Goal: Complete application form

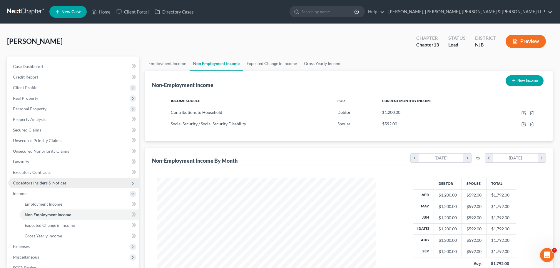
scroll to position [59, 0]
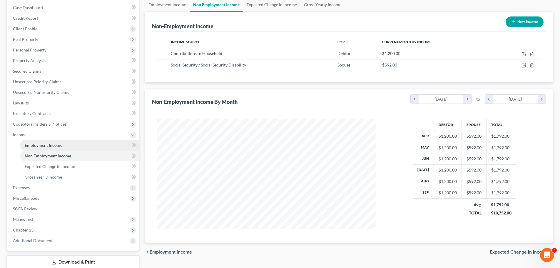
click at [52, 145] on span "Employment Income" at bounding box center [44, 145] width 38 height 5
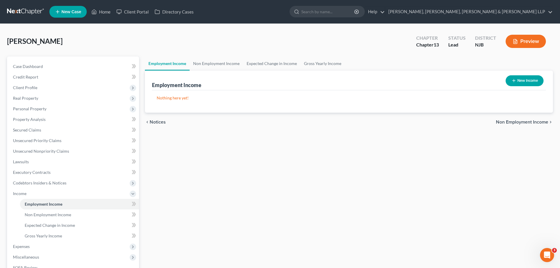
click at [533, 82] on button "New Income" at bounding box center [525, 80] width 38 height 11
select select "0"
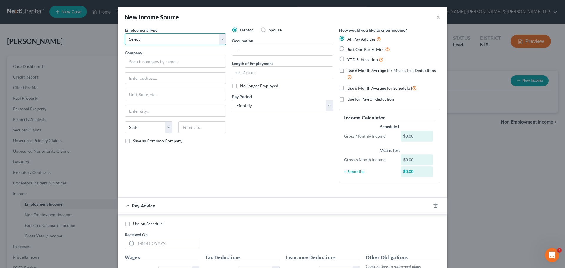
click at [219, 40] on select "Select Full or [DEMOGRAPHIC_DATA] Employment Self Employment" at bounding box center [175, 39] width 101 height 12
select select "0"
click at [125, 33] on select "Select Full or [DEMOGRAPHIC_DATA] Employment Self Employment" at bounding box center [175, 39] width 101 height 12
click at [197, 58] on input "text" at bounding box center [175, 62] width 101 height 12
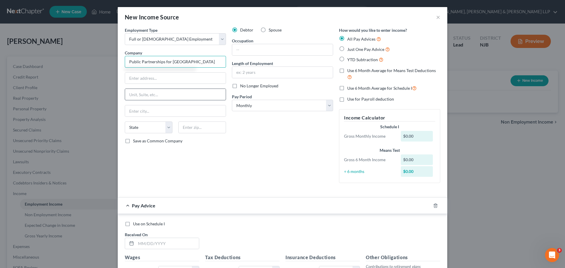
type input "Public Partnerships for [GEOGRAPHIC_DATA]"
click at [171, 94] on input "text" at bounding box center [175, 94] width 101 height 11
click at [190, 77] on input "text" at bounding box center [175, 78] width 101 height 11
type input "[STREET_ADDRESS]"
click at [184, 111] on input "text" at bounding box center [175, 110] width 101 height 11
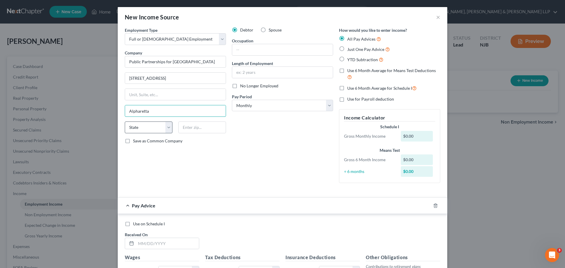
type input "Alpharetta"
click at [168, 130] on select "State [US_STATE] AK AR AZ CA CO CT DE DC [GEOGRAPHIC_DATA] [GEOGRAPHIC_DATA] GU…" at bounding box center [149, 127] width 48 height 12
select select "10"
click at [125, 121] on select "State [US_STATE] AK AR AZ CA CO CT DE DC [GEOGRAPHIC_DATA] [GEOGRAPHIC_DATA] GU…" at bounding box center [149, 127] width 48 height 12
click at [202, 126] on input "text" at bounding box center [202, 127] width 48 height 12
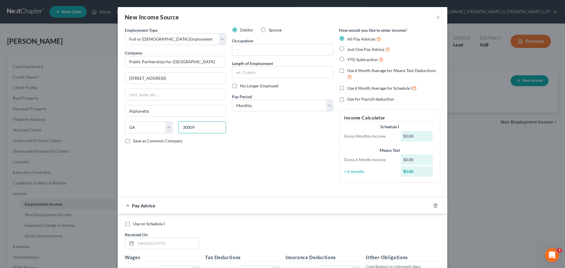
type input "30009"
click at [271, 50] on input "text" at bounding box center [282, 49] width 101 height 11
type input "Nursing Assistant"
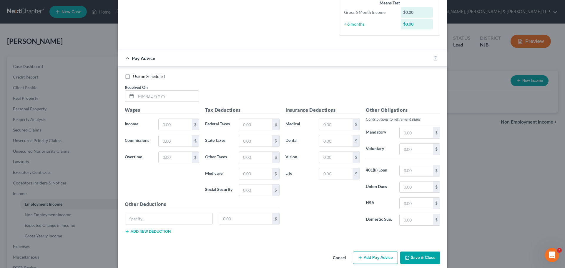
scroll to position [155, 0]
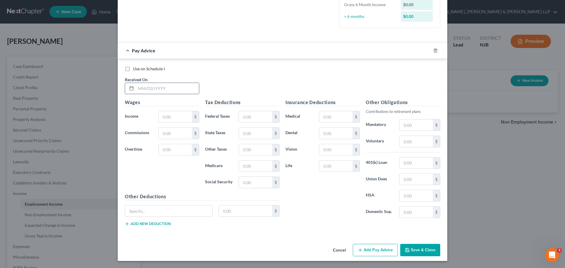
click at [148, 86] on input "text" at bounding box center [167, 88] width 63 height 11
type input "[DATE]"
click at [166, 119] on input "text" at bounding box center [175, 116] width 33 height 11
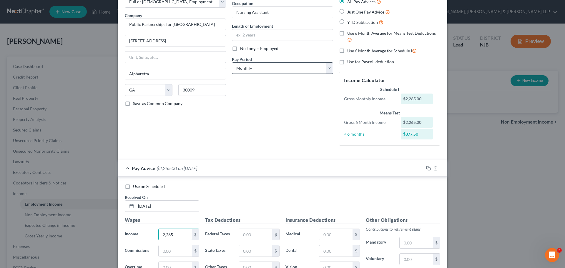
type input "2,265"
click at [326, 69] on select "Select Monthly Twice Monthly Every Other Week Weekly" at bounding box center [282, 68] width 101 height 12
select select "2"
click at [232, 62] on select "Select Monthly Twice Monthly Every Other Week Weekly" at bounding box center [282, 68] width 101 height 12
click at [291, 127] on div "Debtor Spouse Occupation Nursing Assistant Length of Employment No Longer Emplo…" at bounding box center [282, 70] width 107 height 161
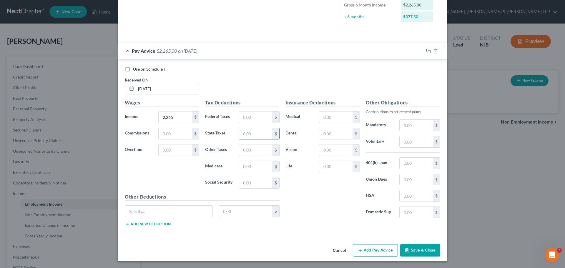
scroll to position [155, 0]
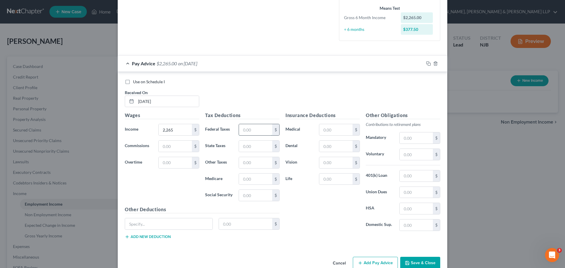
click at [259, 131] on input "text" at bounding box center [255, 129] width 33 height 11
type input "93.92"
click at [248, 177] on input "text" at bounding box center [255, 179] width 33 height 11
type input "32.84"
click at [251, 196] on input "text" at bounding box center [255, 195] width 33 height 11
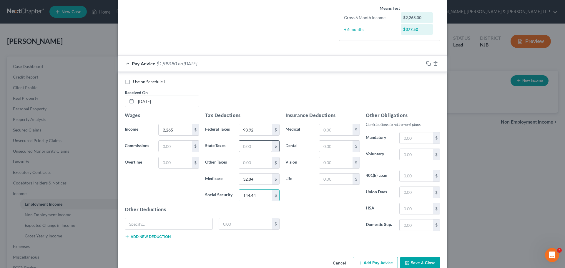
type input "144.44"
click at [254, 145] on input "text" at bounding box center [255, 146] width 33 height 11
type input "52.14"
click at [176, 132] on input "2,265" at bounding box center [175, 129] width 33 height 11
click at [176, 131] on input "2,265" at bounding box center [175, 129] width 33 height 11
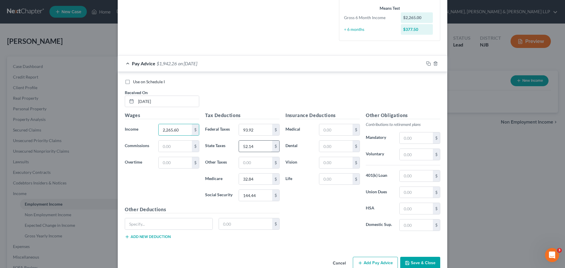
type input "2,265.60"
click at [264, 144] on input "52.14" at bounding box center [255, 146] width 33 height 11
click at [265, 90] on div "Use on Schedule I Received On * [DATE]" at bounding box center [282, 95] width 321 height 33
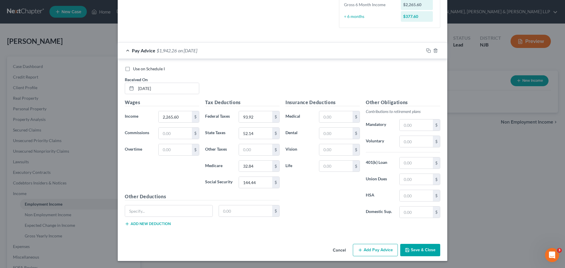
click at [374, 252] on button "Add Pay Advice" at bounding box center [375, 250] width 45 height 12
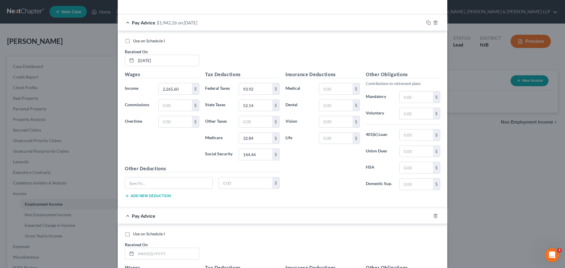
scroll to position [227, 0]
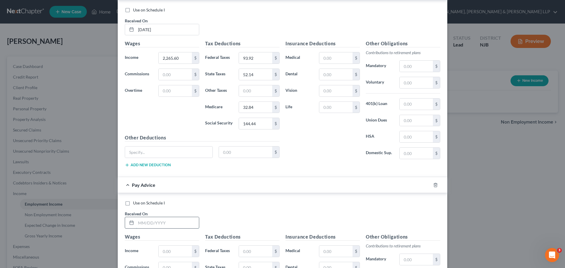
click at [155, 223] on input "text" at bounding box center [167, 222] width 63 height 11
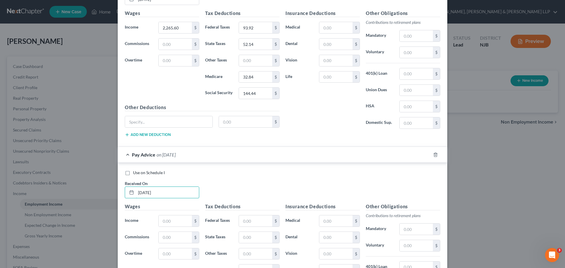
scroll to position [286, 0]
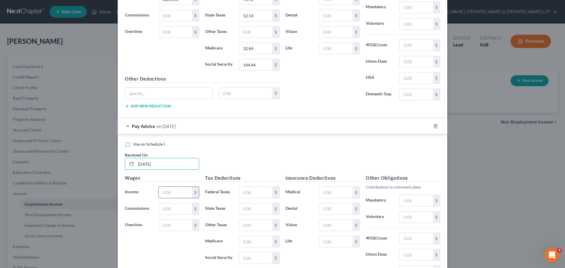
type input "[DATE]"
click at [179, 191] on input "text" at bounding box center [175, 192] width 33 height 11
type input "2"
type input "2,265.60"
click at [252, 193] on input "text" at bounding box center [255, 192] width 33 height 11
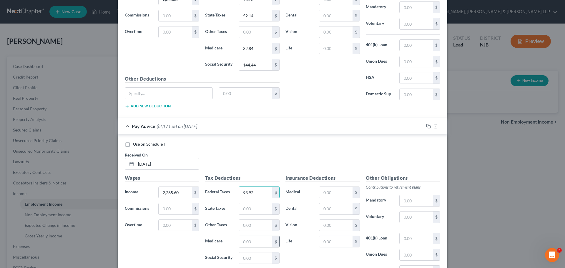
type input "93.92"
click at [261, 243] on input "text" at bounding box center [255, 241] width 33 height 11
type input "32.84"
click at [259, 209] on input "text" at bounding box center [255, 208] width 33 height 11
type input "52.14"
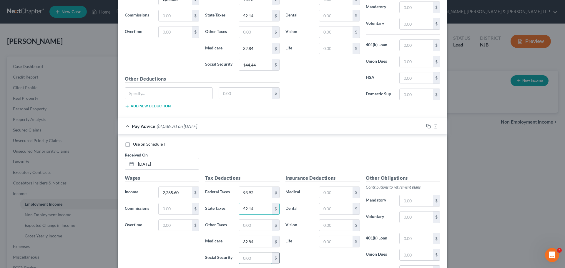
click at [254, 257] on input "text" at bounding box center [255, 257] width 33 height 11
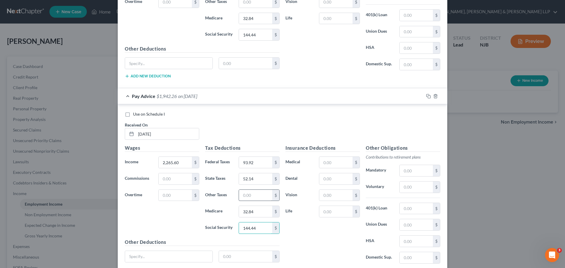
scroll to position [361, 0]
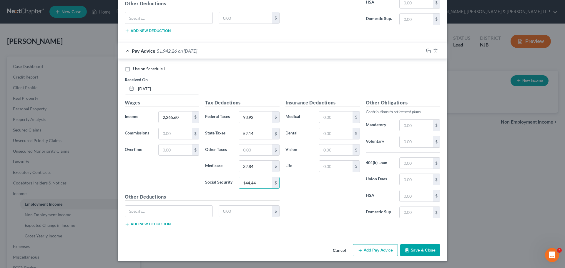
type input "144.44"
click at [380, 251] on button "Add Pay Advice" at bounding box center [375, 250] width 45 height 12
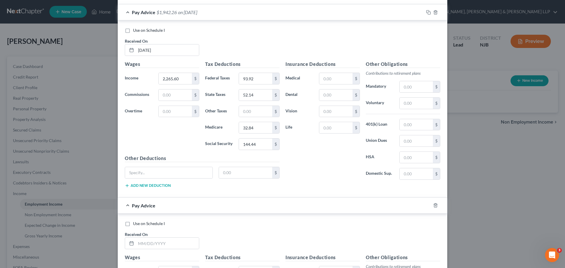
scroll to position [449, 0]
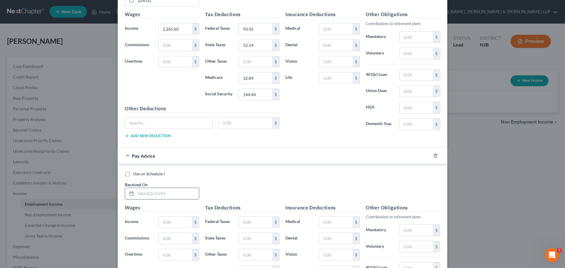
click at [167, 193] on input "text" at bounding box center [167, 193] width 63 height 11
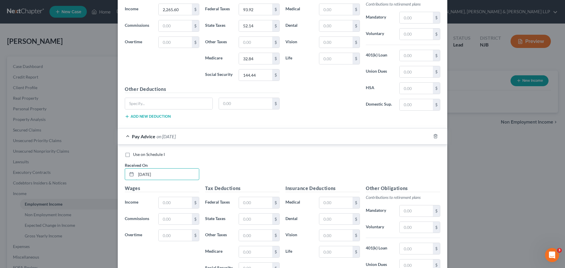
scroll to position [537, 0]
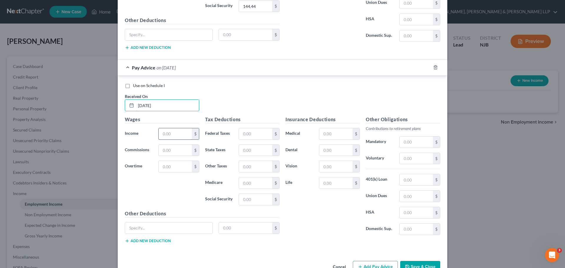
type input "[DATE]"
click at [166, 135] on input "text" at bounding box center [175, 133] width 33 height 11
type input "2,265.60"
click at [246, 134] on input "text" at bounding box center [255, 133] width 33 height 11
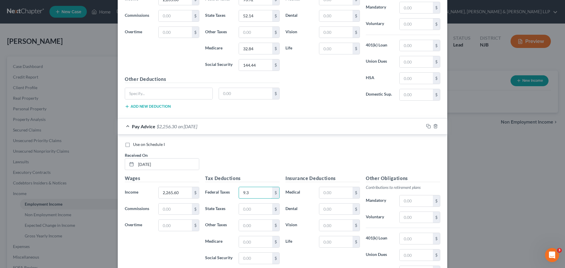
scroll to position [449, 0]
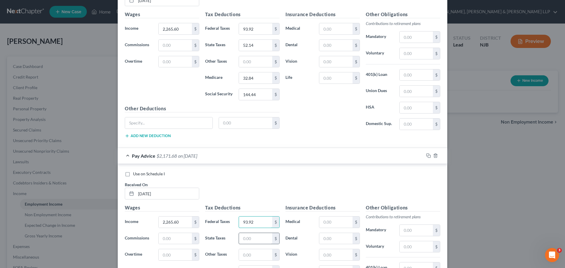
type input "93.92"
click at [254, 235] on input "text" at bounding box center [255, 238] width 33 height 11
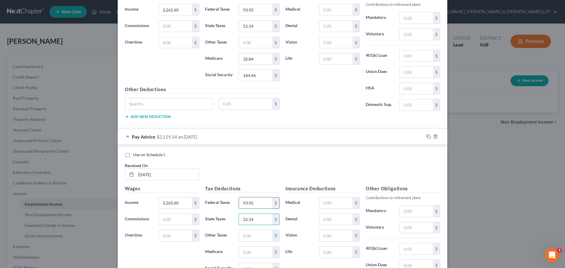
scroll to position [478, 0]
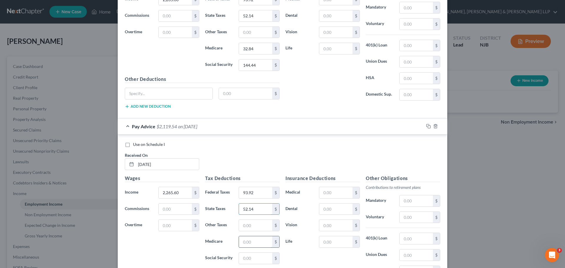
type input "52.14"
click at [246, 246] on input "text" at bounding box center [255, 241] width 33 height 11
type input "32.84"
click at [246, 255] on input "text" at bounding box center [255, 258] width 33 height 11
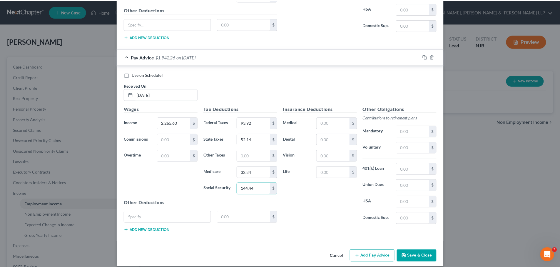
scroll to position [554, 0]
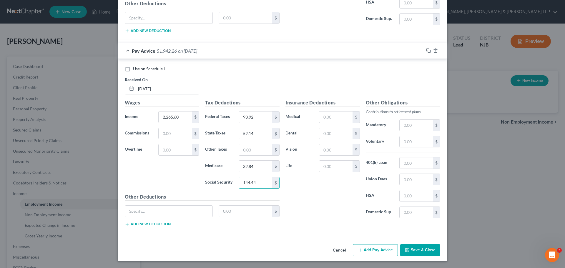
type input "144.44"
click at [298, 187] on div "Insurance Deductions Medical $ Dental $ Vision $ Life $" at bounding box center [322, 161] width 80 height 124
click at [431, 250] on button "Save & Close" at bounding box center [420, 250] width 40 height 12
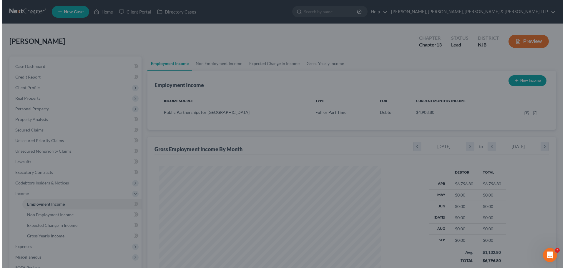
scroll to position [293986, 293864]
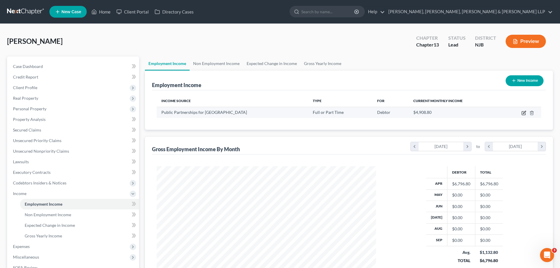
click at [523, 114] on icon "button" at bounding box center [524, 113] width 5 height 5
select select "0"
select select "10"
select select "2"
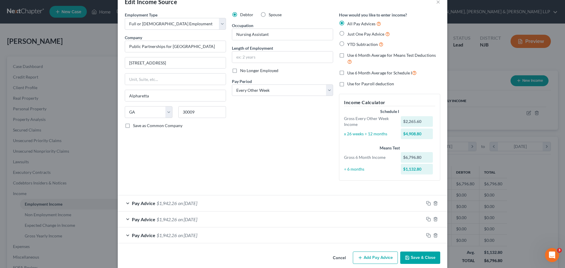
scroll to position [23, 0]
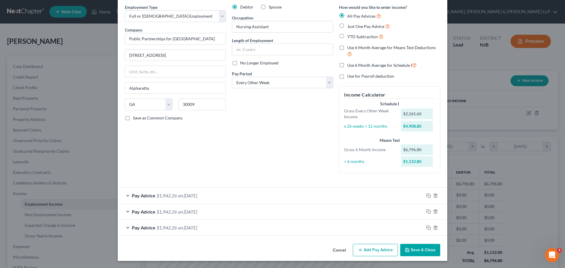
click at [369, 254] on button "Add Pay Advice" at bounding box center [375, 250] width 45 height 12
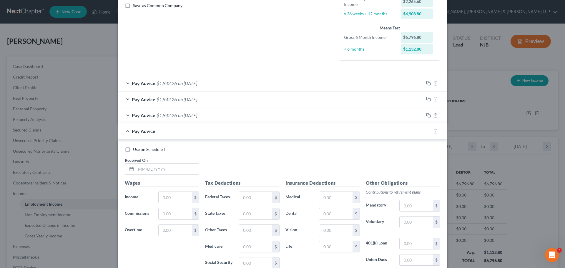
scroll to position [141, 0]
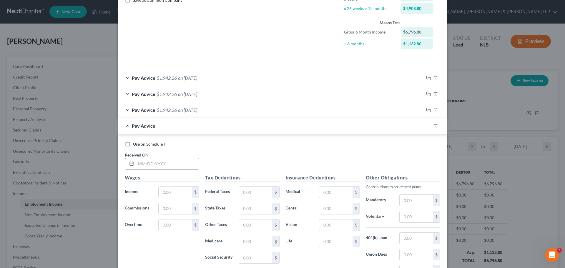
click at [140, 162] on input "text" at bounding box center [167, 163] width 63 height 11
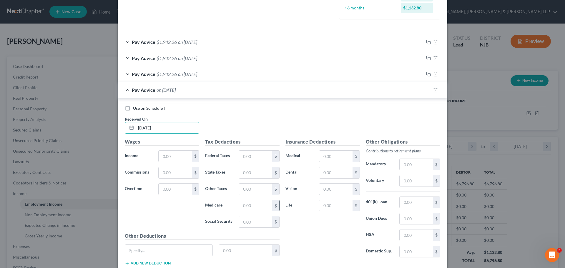
scroll to position [216, 0]
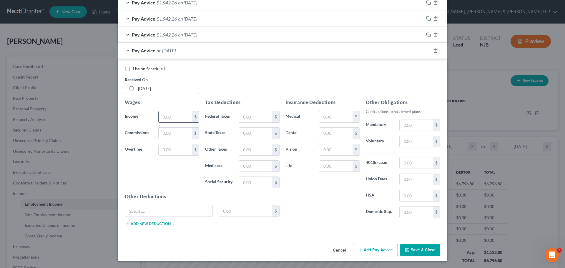
type input "[DATE]"
click at [174, 117] on input "text" at bounding box center [175, 116] width 33 height 11
type input "2,265.60"
click at [248, 119] on input "text" at bounding box center [255, 116] width 33 height 11
type input "93.92"
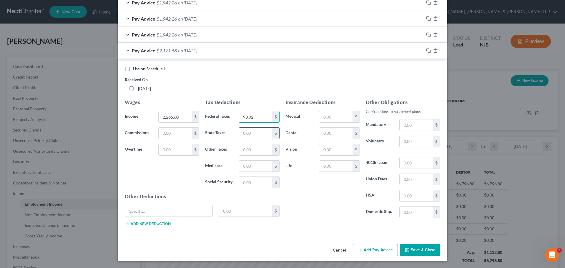
click at [256, 136] on input "text" at bounding box center [255, 133] width 33 height 11
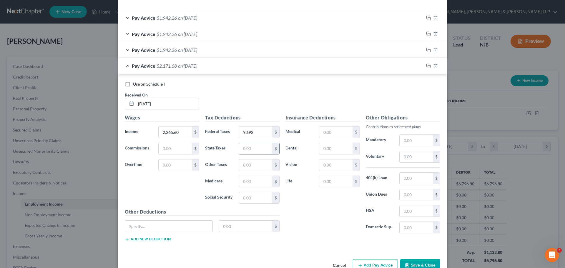
scroll to position [186, 0]
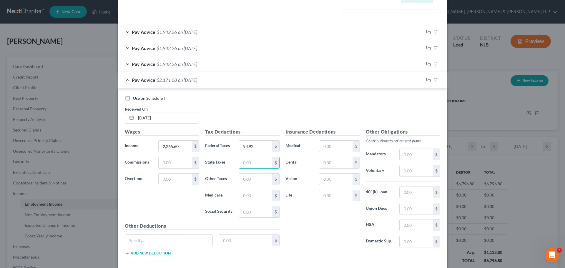
click at [186, 77] on span "on [DATE]" at bounding box center [187, 80] width 19 height 6
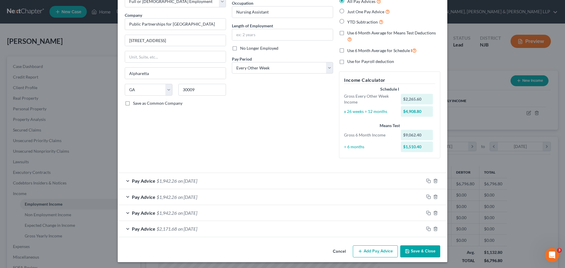
scroll to position [39, 0]
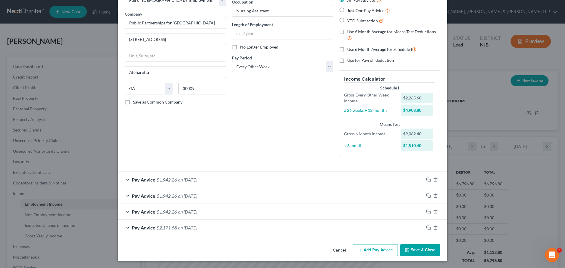
click at [221, 230] on div "Pay Advice $2,171.68 on [DATE]" at bounding box center [271, 228] width 306 height 16
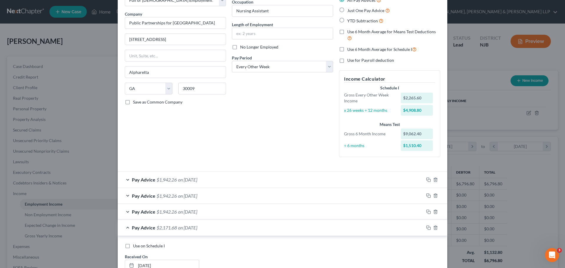
click at [242, 207] on div "Pay Advice $1,942.26 on [DATE]" at bounding box center [271, 212] width 306 height 16
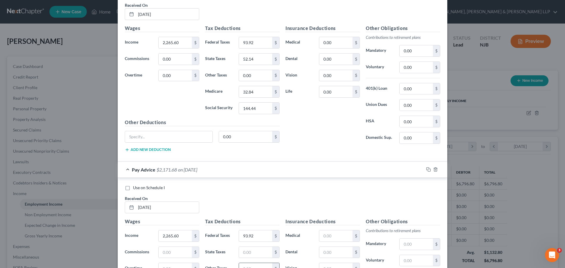
scroll to position [362, 0]
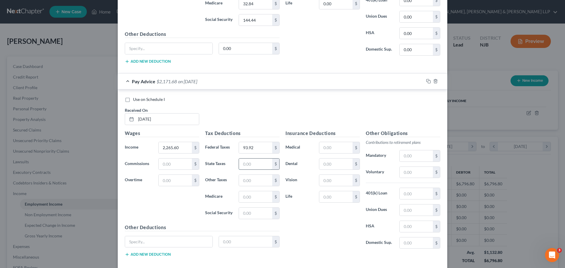
click at [249, 168] on input "text" at bounding box center [255, 164] width 33 height 11
type input "52.14"
click at [253, 199] on input "text" at bounding box center [255, 196] width 33 height 11
type input "32.84"
click at [257, 213] on input "text" at bounding box center [255, 213] width 33 height 11
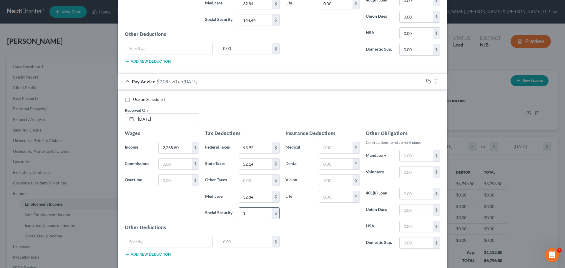
type input "144.44"
click at [296, 219] on div "Insurance Deductions Medical $ Dental $ Vision $ Life $" at bounding box center [322, 192] width 80 height 124
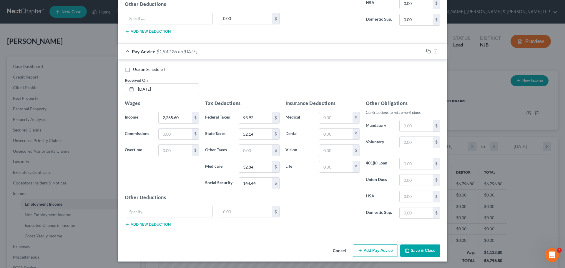
scroll to position [393, 0]
click at [367, 251] on button "Add Pay Advice" at bounding box center [375, 250] width 45 height 12
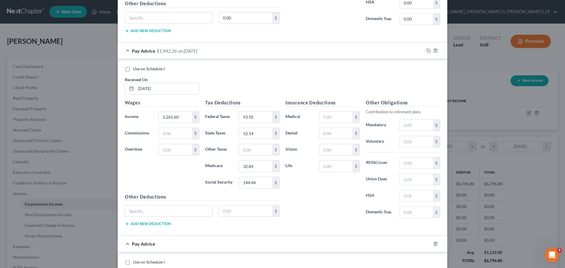
scroll to position [481, 0]
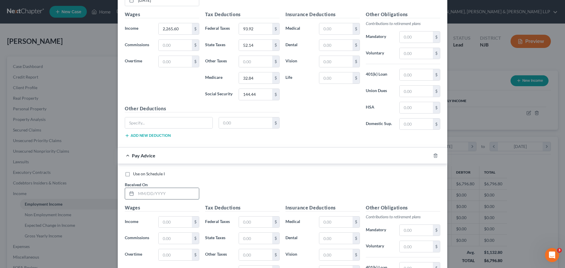
click at [160, 194] on input "text" at bounding box center [167, 193] width 63 height 11
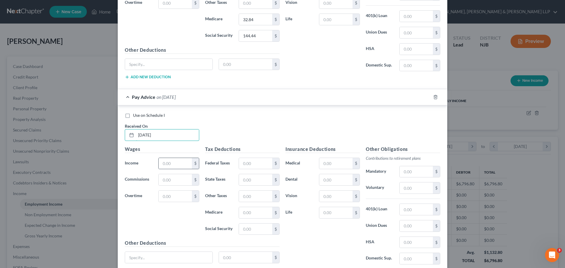
scroll to position [540, 0]
type input "[DATE]"
click at [174, 165] on input "text" at bounding box center [175, 163] width 33 height 11
type input "2,265.60"
click at [253, 162] on input "text" at bounding box center [255, 163] width 33 height 11
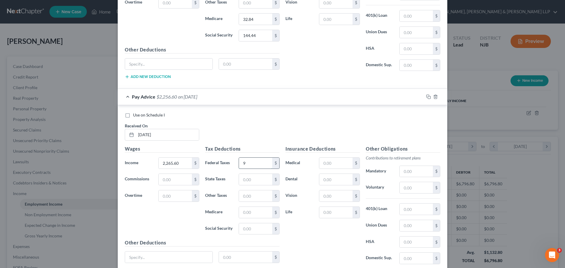
type input "93.92"
click at [251, 181] on input "text" at bounding box center [255, 179] width 33 height 11
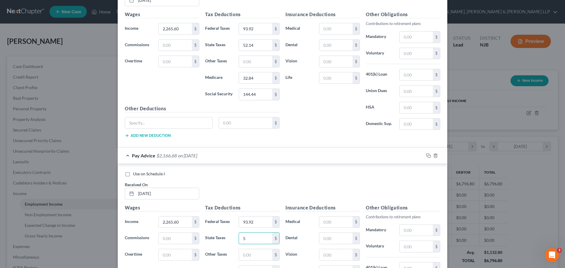
type input "52.14"
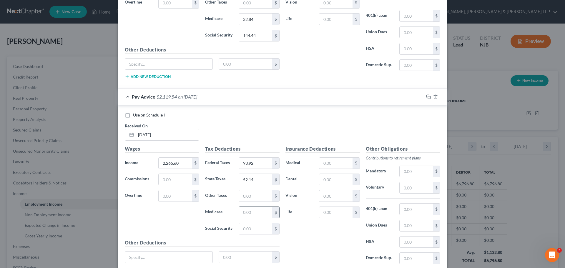
click at [249, 213] on input "text" at bounding box center [255, 212] width 33 height 11
type input "32.84"
click at [261, 229] on input "text" at bounding box center [255, 228] width 33 height 11
type input "144.44"
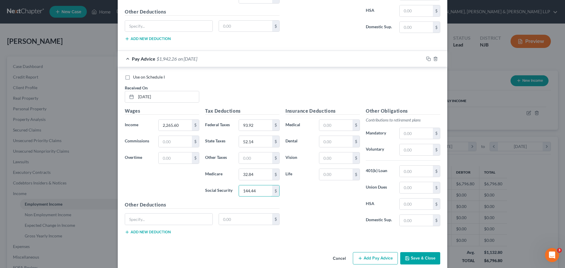
scroll to position [586, 0]
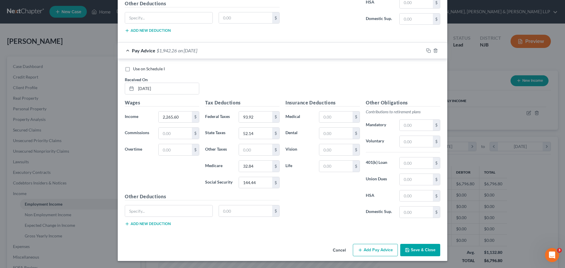
click at [371, 247] on button "Add Pay Advice" at bounding box center [375, 250] width 45 height 12
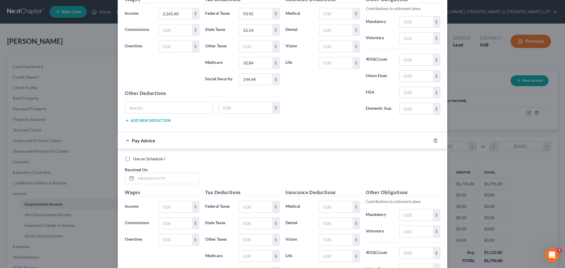
scroll to position [704, 0]
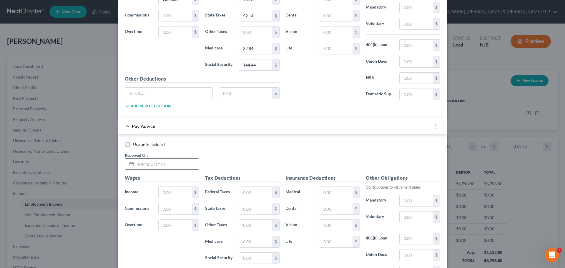
click at [164, 159] on input "text" at bounding box center [167, 164] width 63 height 11
type input "[DATE]"
click at [170, 190] on input "text" at bounding box center [175, 192] width 33 height 11
type input "2,265.60"
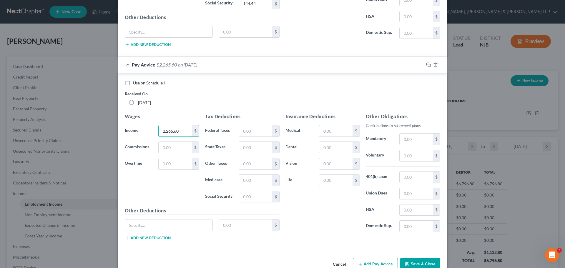
scroll to position [779, 0]
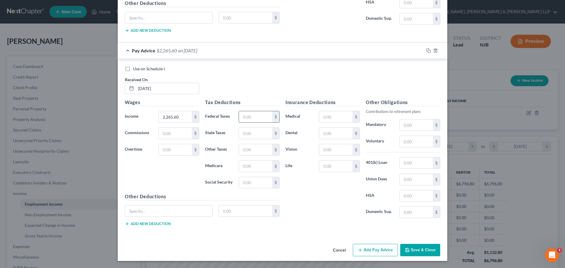
click at [251, 116] on input "text" at bounding box center [255, 116] width 33 height 11
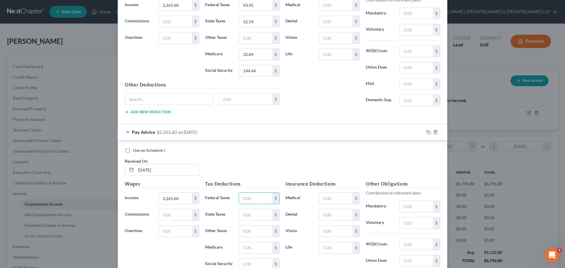
scroll to position [721, 0]
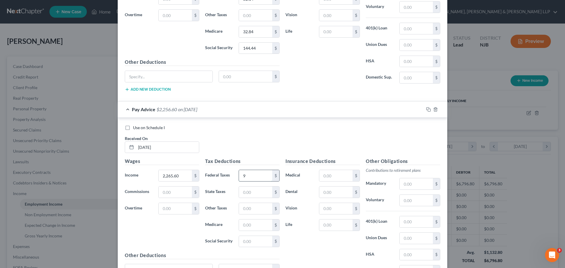
type input "93.92"
click at [258, 191] on input "text" at bounding box center [255, 191] width 33 height 11
type input "52.14"
click at [248, 226] on input "text" at bounding box center [255, 224] width 33 height 11
type input "32.84"
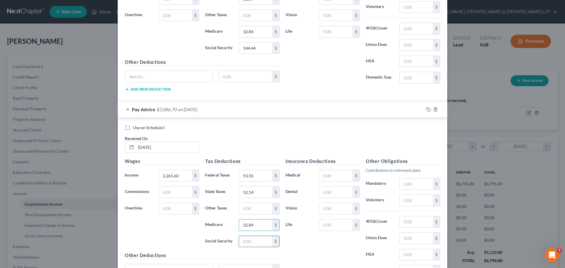
click at [252, 241] on input "text" at bounding box center [255, 241] width 33 height 11
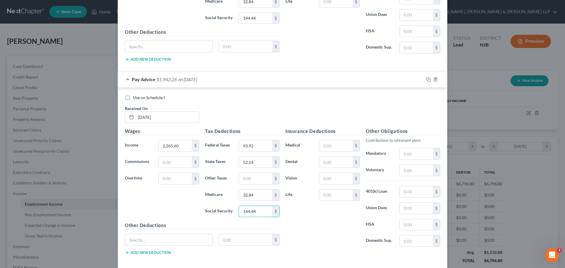
scroll to position [779, 0]
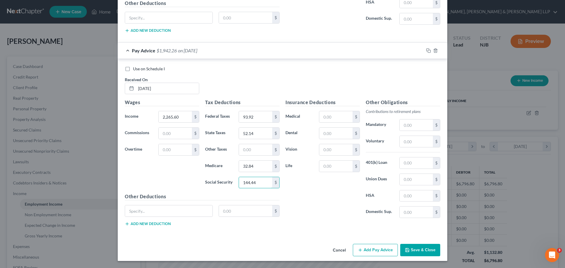
type input "144.44"
click at [325, 200] on div "Insurance Deductions Medical $ Dental $ Vision $ Life $" at bounding box center [322, 161] width 80 height 124
click at [377, 252] on button "Add Pay Advice" at bounding box center [375, 250] width 45 height 12
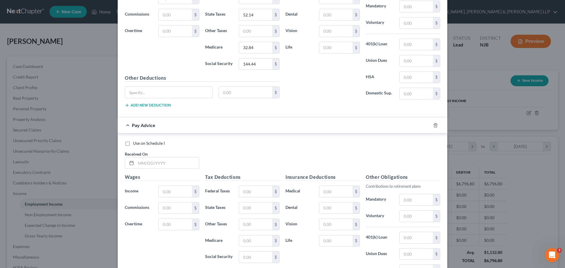
scroll to position [926, 0]
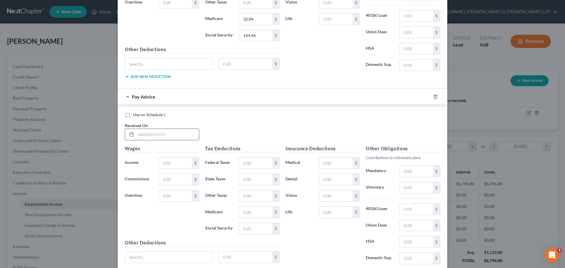
click at [146, 136] on input "text" at bounding box center [167, 134] width 63 height 11
type input "[DATE]"
click at [169, 160] on input "text" at bounding box center [175, 162] width 33 height 11
type input "2,265.60"
click at [245, 163] on input "text" at bounding box center [255, 162] width 33 height 11
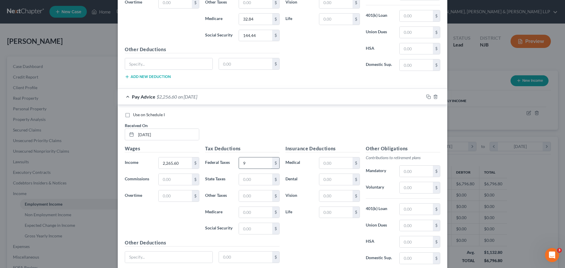
type input "93.92"
click at [250, 179] on input "text" at bounding box center [255, 179] width 33 height 11
type input "52.14"
click at [248, 214] on input "text" at bounding box center [255, 212] width 33 height 11
type input "32.84"
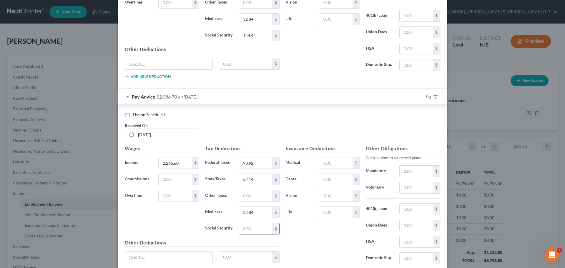
click at [247, 229] on input "text" at bounding box center [255, 228] width 33 height 11
type input "144.44"
click at [304, 236] on div "Insurance Deductions Medical $ Dental $ Vision $ Life $" at bounding box center [322, 207] width 80 height 124
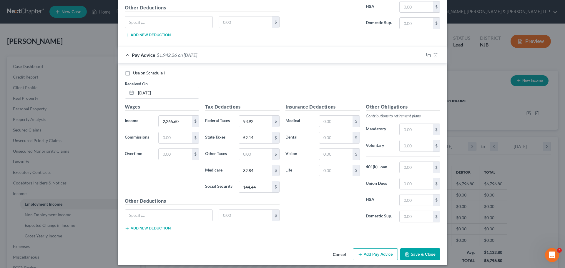
scroll to position [972, 0]
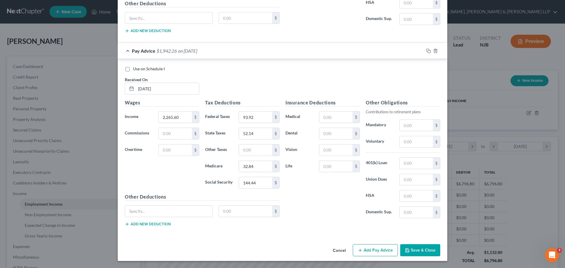
click at [385, 251] on button "Add Pay Advice" at bounding box center [375, 250] width 45 height 12
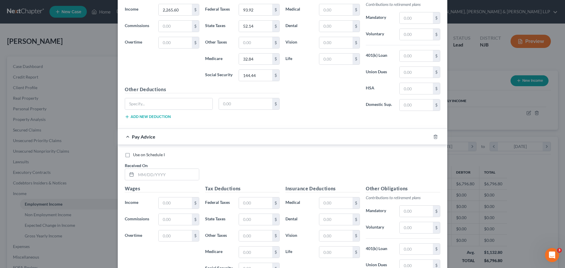
scroll to position [1090, 0]
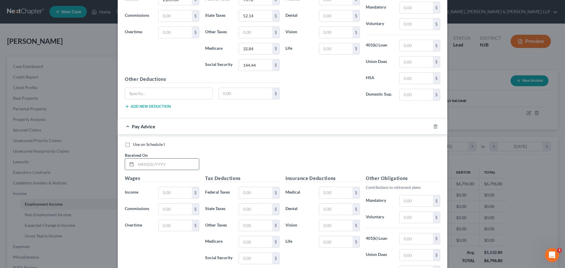
click at [154, 166] on input "text" at bounding box center [167, 164] width 63 height 11
type input "[DATE]"
click at [181, 193] on input "text" at bounding box center [175, 192] width 33 height 11
type input "2,265.60"
click at [254, 192] on input "text" at bounding box center [255, 192] width 33 height 11
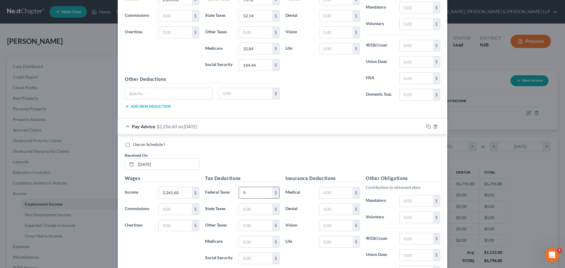
type input "93.92"
click at [259, 210] on input "text" at bounding box center [255, 209] width 33 height 11
type input "52.14"
click at [254, 239] on input "text" at bounding box center [255, 241] width 33 height 11
type input "32.84"
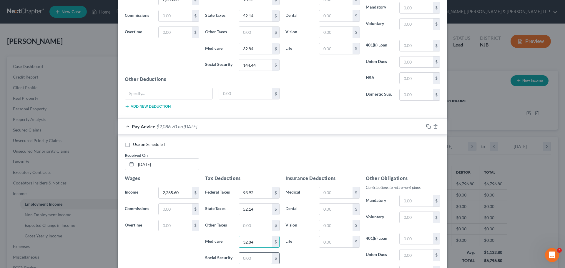
click at [262, 257] on input "text" at bounding box center [255, 258] width 33 height 11
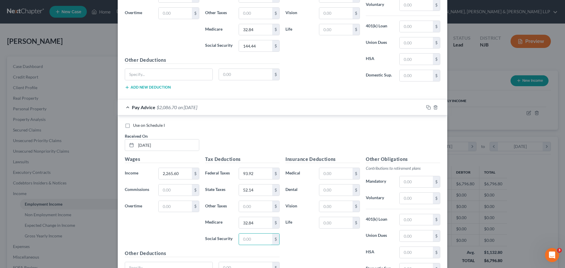
scroll to position [1119, 0]
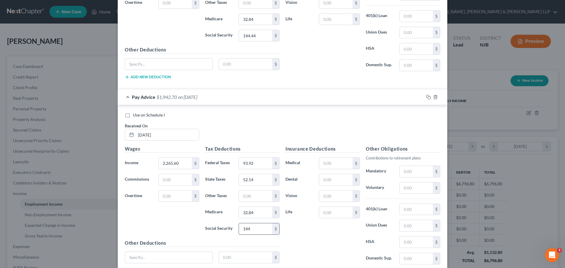
type input "144.44"
click at [319, 226] on div "Insurance Deductions Medical $ Dental $ Vision $ Life $" at bounding box center [322, 207] width 80 height 124
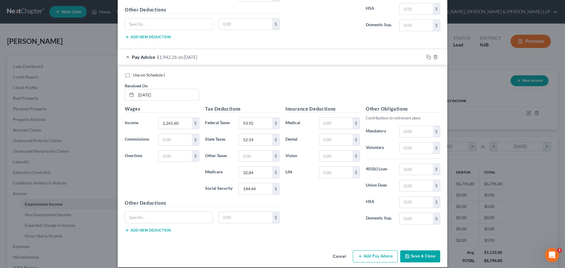
scroll to position [1166, 0]
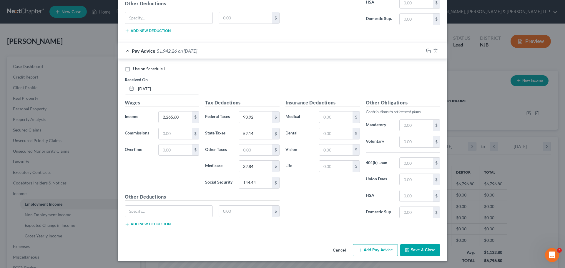
click at [378, 249] on button "Add Pay Advice" at bounding box center [375, 250] width 45 height 12
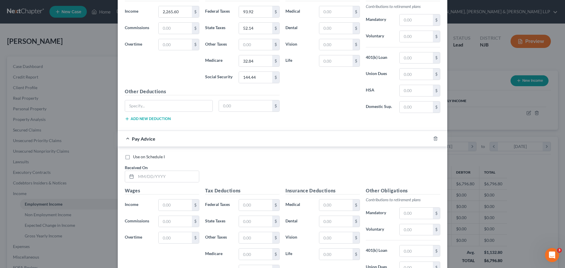
scroll to position [1313, 0]
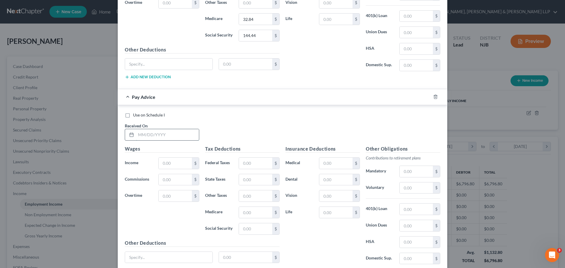
click at [176, 132] on input "text" at bounding box center [167, 134] width 63 height 11
type input "[DATE]"
click at [164, 164] on input "text" at bounding box center [175, 163] width 33 height 11
type input "2,265.60"
click at [250, 168] on input "text" at bounding box center [255, 163] width 33 height 11
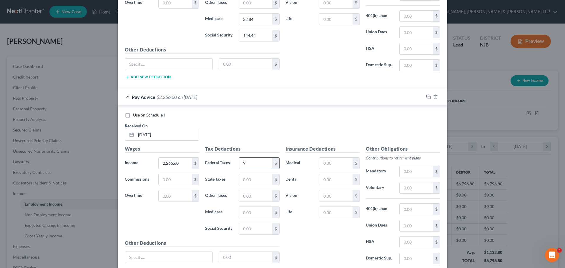
type input "93.92"
click at [258, 179] on input "text" at bounding box center [255, 179] width 33 height 11
type input "52.14"
click at [253, 212] on input "text" at bounding box center [255, 212] width 33 height 11
type input "32.84"
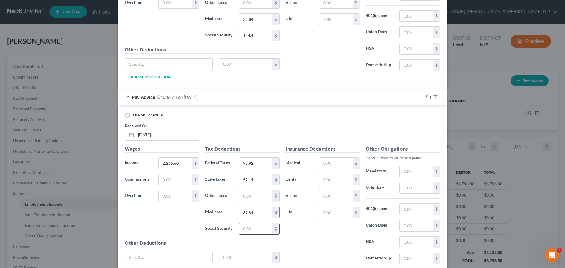
click at [256, 226] on input "text" at bounding box center [255, 228] width 33 height 11
type input "144.44"
click at [304, 233] on div "Insurance Deductions Medical $ Dental $ Vision $ Life $" at bounding box center [322, 207] width 80 height 124
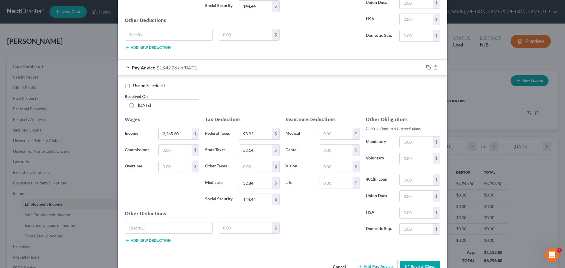
scroll to position [1359, 0]
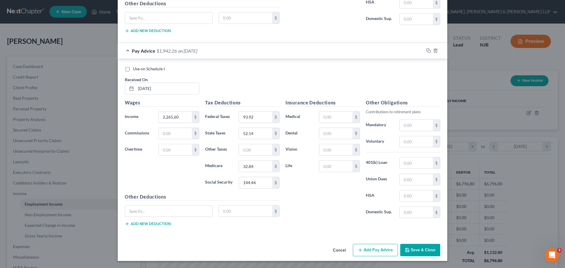
click at [385, 252] on button "Add Pay Advice" at bounding box center [375, 250] width 45 height 12
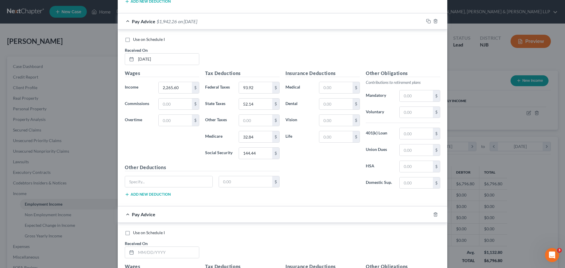
scroll to position [1447, 0]
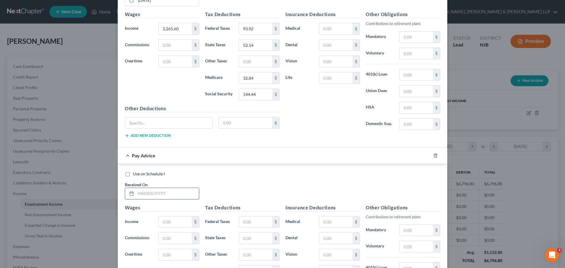
click at [159, 193] on input "text" at bounding box center [167, 193] width 63 height 11
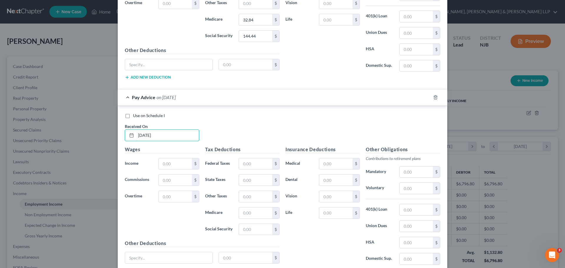
scroll to position [1506, 0]
type input "[DATE]"
click at [162, 165] on input "text" at bounding box center [175, 163] width 33 height 11
type input "2,265.60"
click at [254, 162] on input "text" at bounding box center [255, 163] width 33 height 11
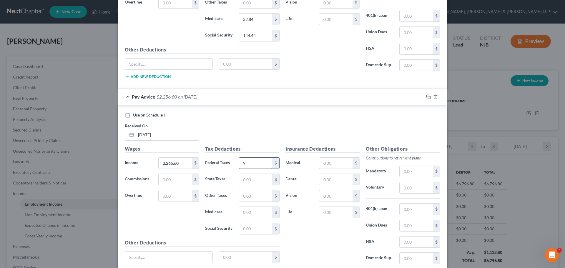
type input "93.92"
click at [260, 180] on input "text" at bounding box center [255, 179] width 33 height 11
type input "52.14"
click at [253, 213] on input "text" at bounding box center [255, 212] width 33 height 11
type input "32.84"
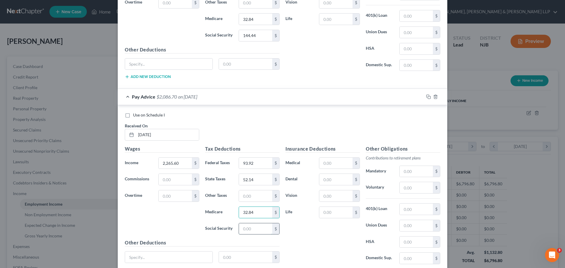
click at [256, 227] on input "text" at bounding box center [255, 228] width 33 height 11
type input "144.44"
click at [291, 225] on div "Insurance Deductions Medical $ Dental $ Vision $ Life $" at bounding box center [322, 207] width 80 height 124
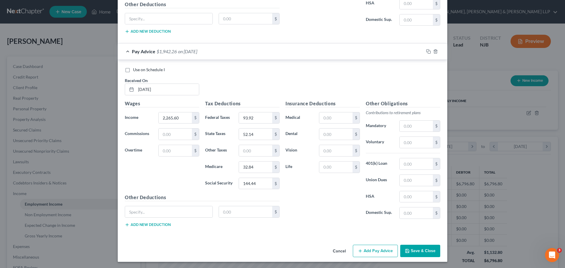
scroll to position [1552, 0]
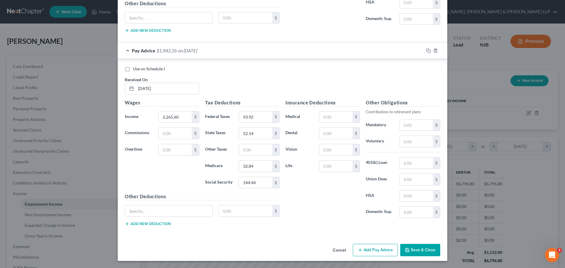
click at [374, 248] on button "Add Pay Advice" at bounding box center [375, 250] width 45 height 12
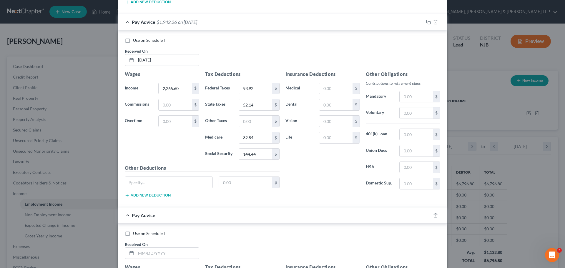
scroll to position [1640, 0]
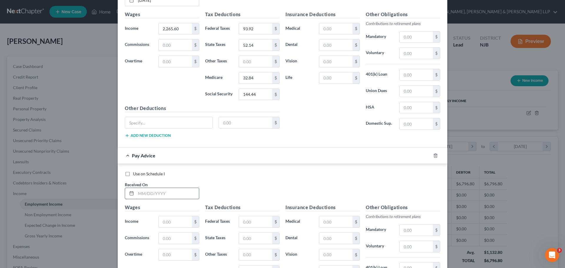
click at [169, 192] on input "text" at bounding box center [167, 193] width 63 height 11
type input "[DATE]"
click at [176, 220] on input "text" at bounding box center [175, 221] width 33 height 11
type input "2,265.60"
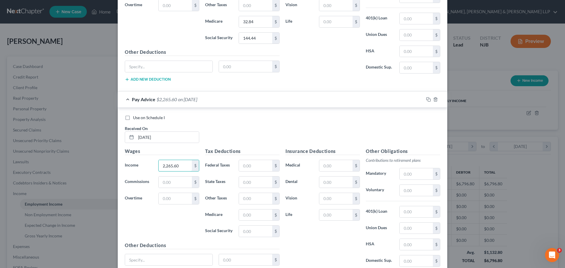
scroll to position [1699, 0]
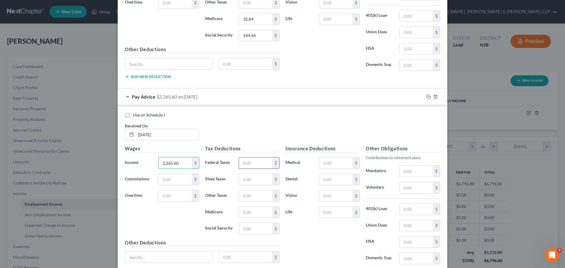
click at [241, 161] on input "text" at bounding box center [255, 162] width 33 height 11
type input "93.92"
click at [254, 179] on input "text" at bounding box center [255, 179] width 33 height 11
type input "52.14"
click at [258, 213] on input "text" at bounding box center [255, 212] width 33 height 11
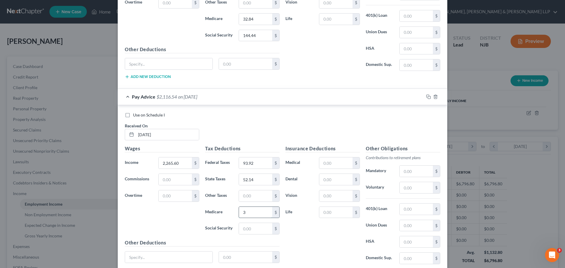
type input "32.84"
click at [259, 226] on input "text" at bounding box center [255, 228] width 33 height 11
type input "144.44"
click at [303, 221] on div "Insurance Deductions Medical $ Dental $ Vision $ Life $" at bounding box center [322, 207] width 80 height 124
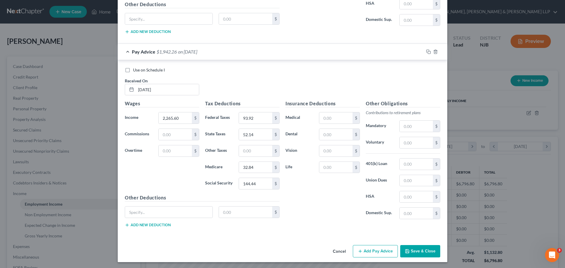
scroll to position [1745, 0]
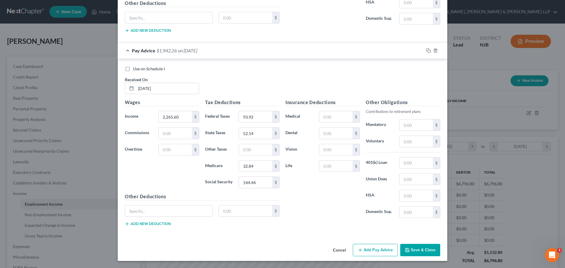
click at [380, 251] on button "Add Pay Advice" at bounding box center [375, 250] width 45 height 12
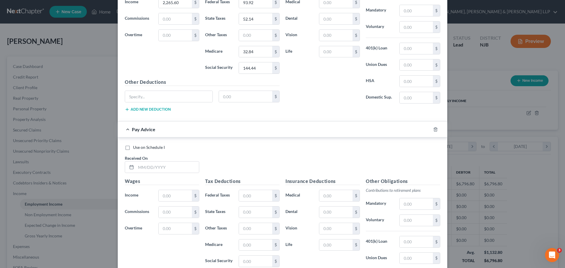
scroll to position [1863, 0]
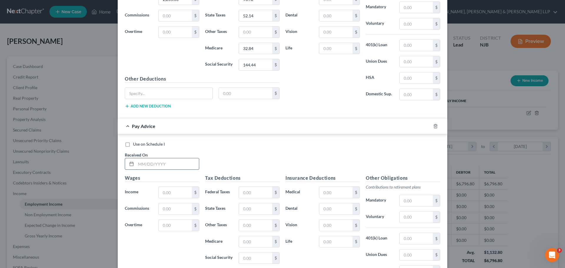
click at [181, 159] on input "text" at bounding box center [167, 163] width 63 height 11
type input "[DATE]"
click at [162, 196] on input "text" at bounding box center [175, 192] width 33 height 11
type input "2,265.60"
click at [253, 192] on input "text" at bounding box center [255, 192] width 33 height 11
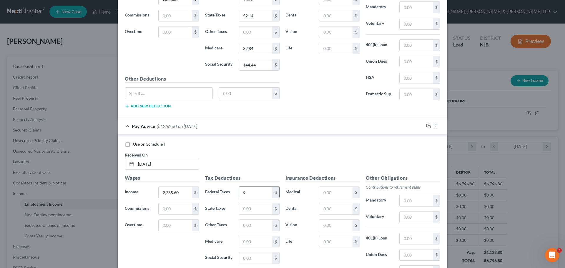
type input "93.92"
click at [259, 208] on input "text" at bounding box center [255, 208] width 33 height 11
type input "52.14"
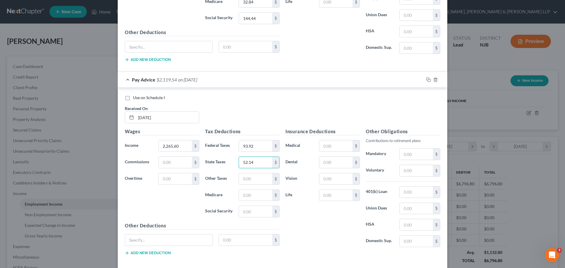
scroll to position [1938, 0]
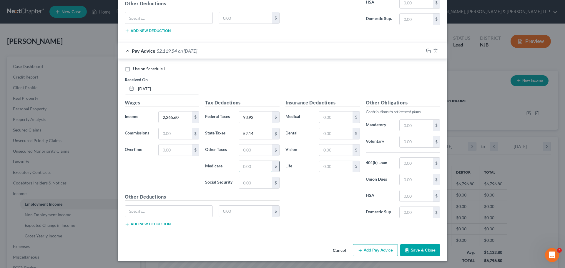
click at [256, 167] on input "text" at bounding box center [255, 166] width 33 height 11
type input "32.84"
click at [260, 182] on input "text" at bounding box center [255, 182] width 33 height 11
type input "144.44"
click at [310, 199] on div "Insurance Deductions Medical $ Dental $ Vision $ Life $" at bounding box center [322, 161] width 80 height 124
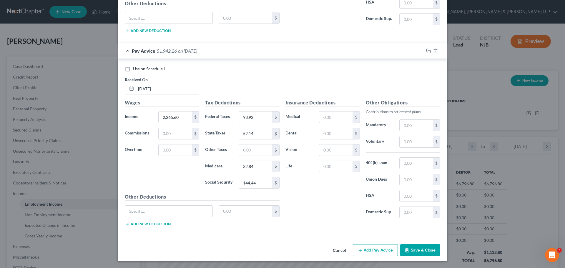
click at [379, 253] on button "Add Pay Advice" at bounding box center [375, 250] width 45 height 12
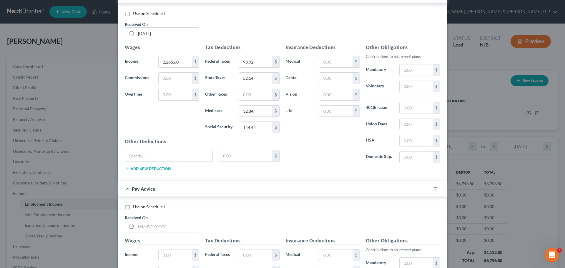
scroll to position [2056, 0]
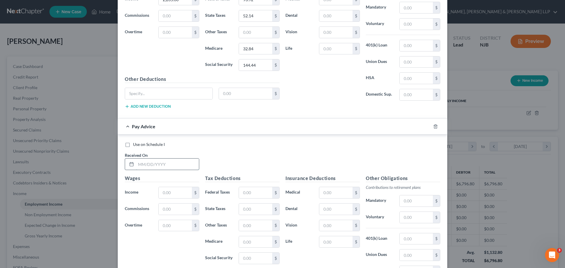
click at [164, 162] on input "text" at bounding box center [167, 164] width 63 height 11
type input "[DATE]"
click at [171, 192] on input "text" at bounding box center [175, 192] width 33 height 11
type input "2,265.60"
click at [252, 191] on input "text" at bounding box center [255, 192] width 33 height 11
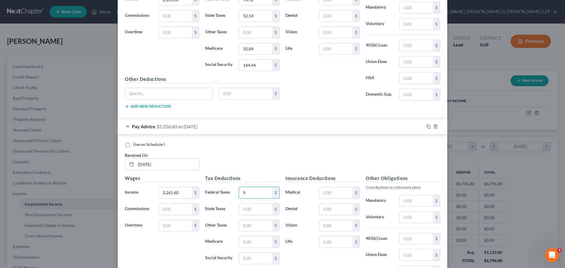
type input "93.92"
click at [262, 211] on input "text" at bounding box center [255, 209] width 33 height 11
type input "52.14"
click at [247, 240] on input "text" at bounding box center [255, 241] width 33 height 11
type input "32.84"
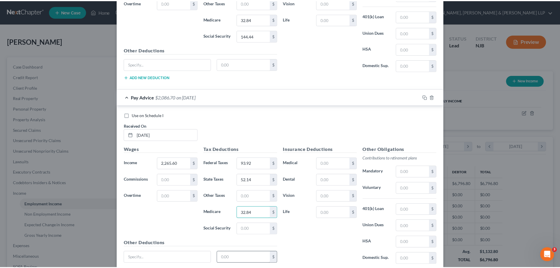
scroll to position [2131, 0]
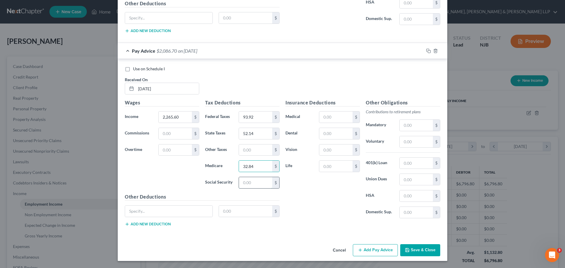
click at [253, 186] on input "text" at bounding box center [255, 182] width 33 height 11
type input "144.44"
click at [317, 214] on div "Insurance Deductions Medical $ Dental $ Vision $ Life $" at bounding box center [322, 161] width 80 height 124
click at [429, 253] on button "Save & Close" at bounding box center [420, 250] width 40 height 12
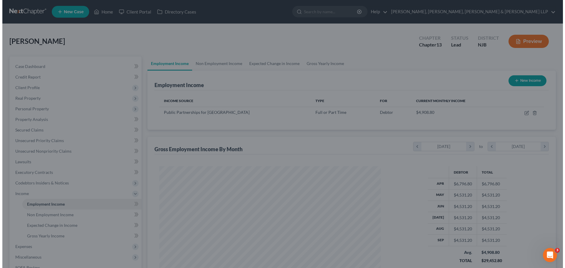
scroll to position [293986, 293864]
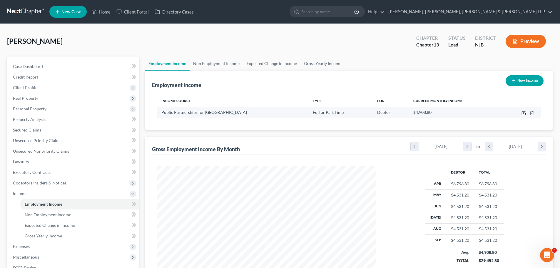
click at [523, 115] on icon "button" at bounding box center [524, 113] width 4 height 4
select select "0"
select select "10"
select select "2"
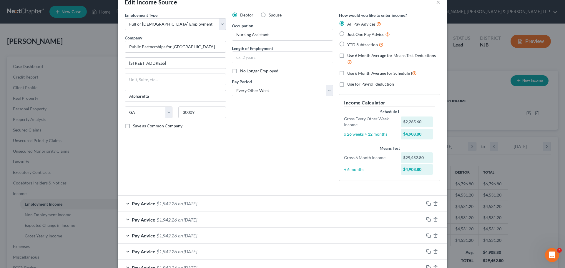
scroll to position [29, 0]
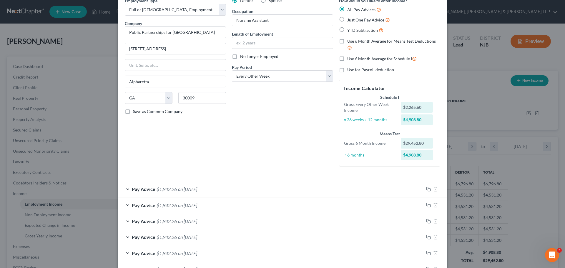
click at [255, 191] on div "Pay Advice $1,942.26 on [DATE]" at bounding box center [271, 189] width 306 height 16
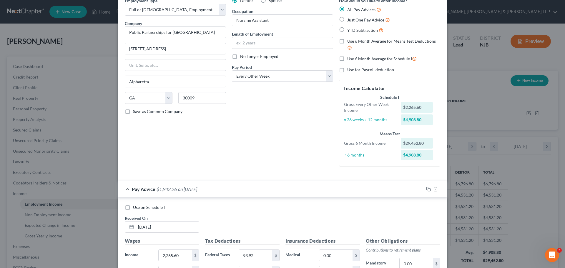
click at [133, 208] on label "Use on Schedule I" at bounding box center [149, 207] width 32 height 6
click at [135, 208] on input "Use on Schedule I" at bounding box center [137, 206] width 4 height 4
checkbox input "true"
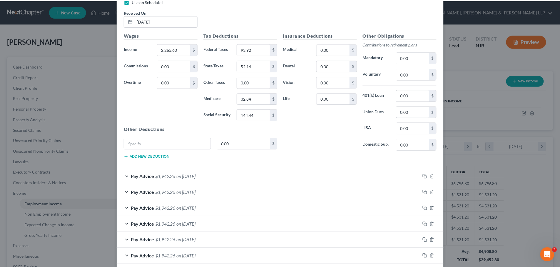
scroll to position [353, 0]
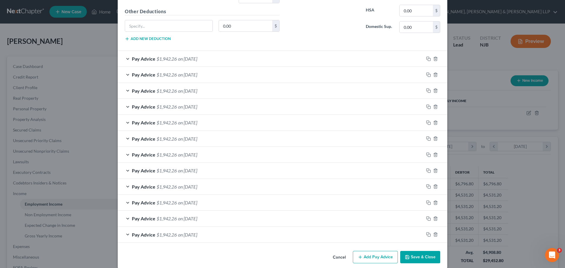
click at [429, 258] on button "Save & Close" at bounding box center [420, 257] width 40 height 12
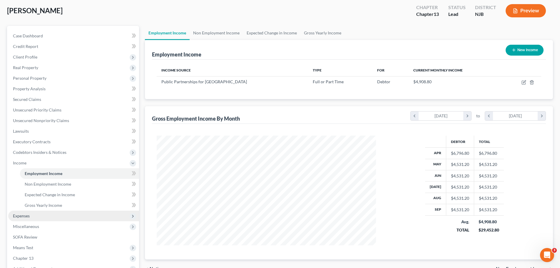
scroll to position [82, 0]
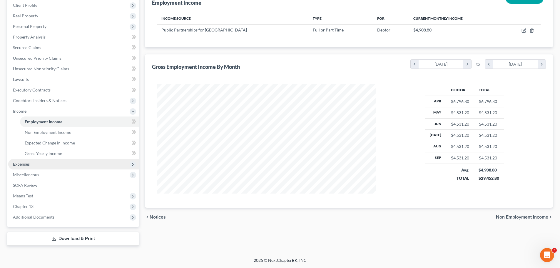
click at [57, 166] on span "Expenses" at bounding box center [73, 164] width 131 height 11
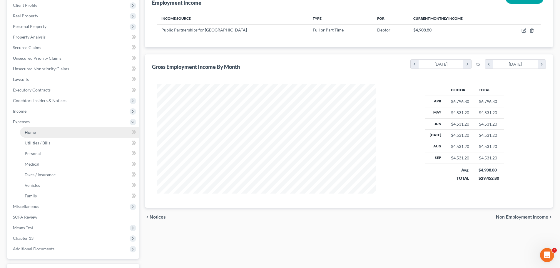
click at [57, 133] on link "Home" at bounding box center [79, 132] width 119 height 11
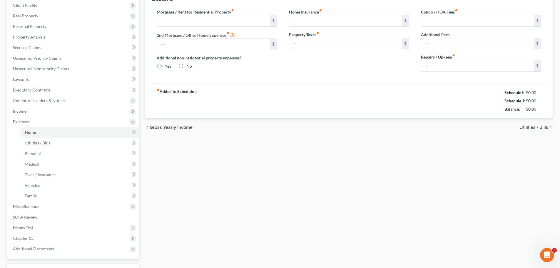
type input "2,215.86"
type input "0.00"
radio input "true"
type input "0.00"
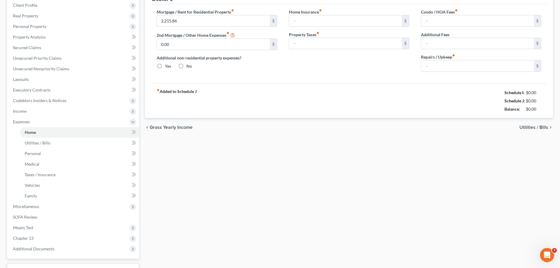
type input "0.00"
type input "125.00"
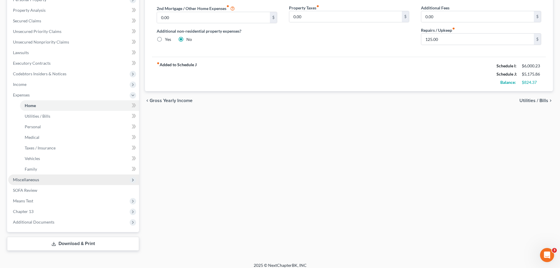
scroll to position [114, 0]
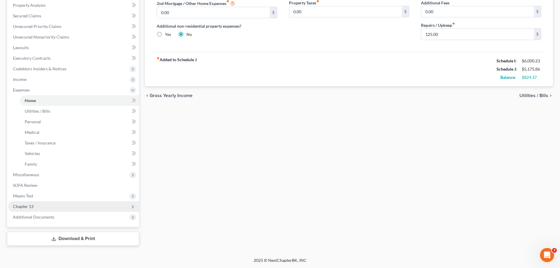
click at [35, 207] on span "Chapter 13" at bounding box center [73, 206] width 131 height 11
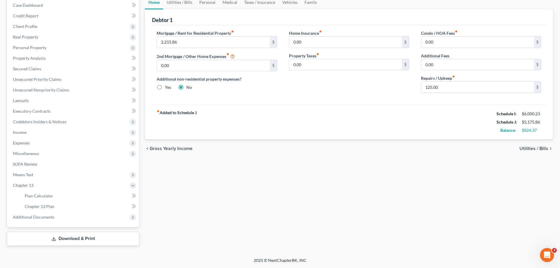
scroll to position [61, 0]
drag, startPoint x: 58, startPoint y: 207, endPoint x: 66, endPoint y: 207, distance: 7.9
click at [58, 207] on link "Chapter 13 Plan" at bounding box center [79, 206] width 119 height 11
